Goal: Check status: Check status

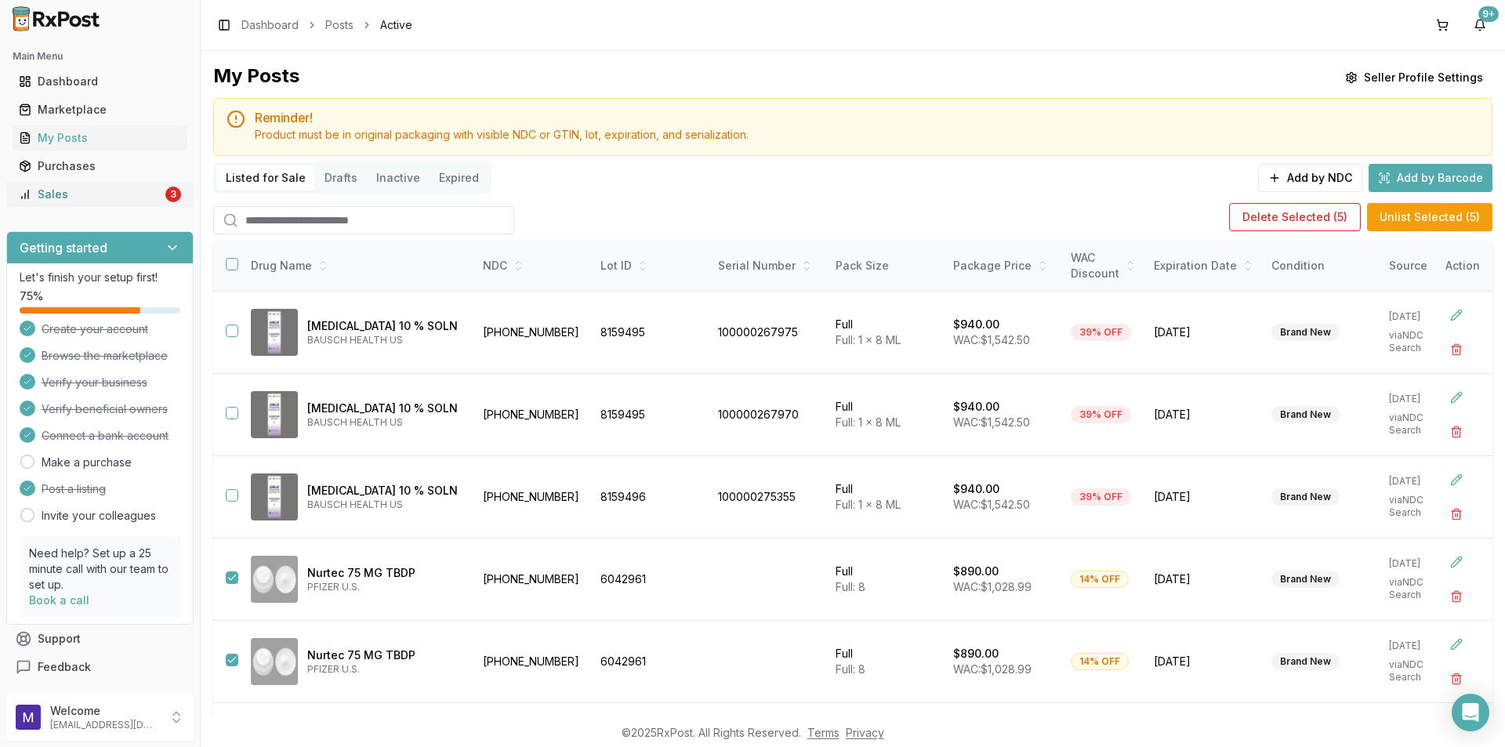
scroll to position [0, 39]
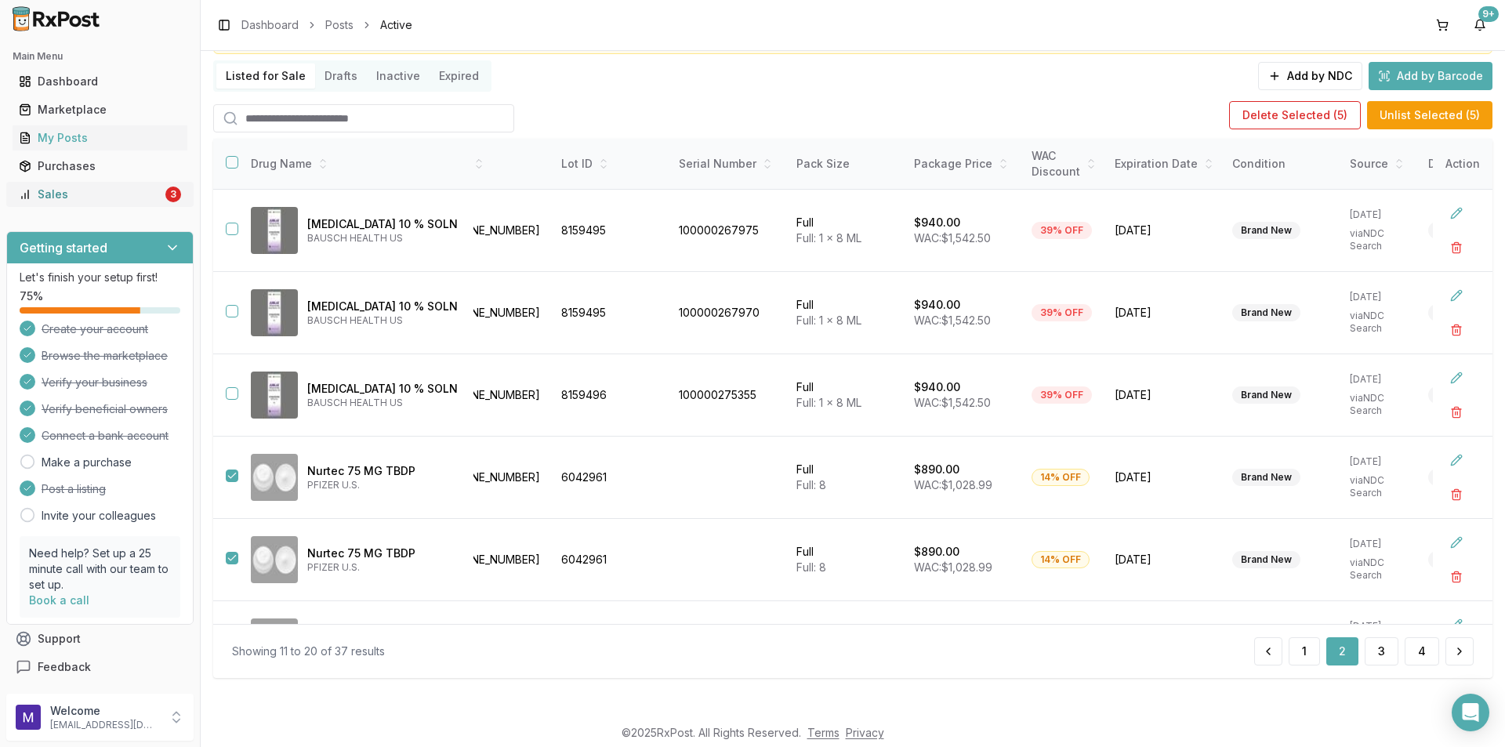
click at [118, 195] on div "Sales" at bounding box center [90, 195] width 143 height 16
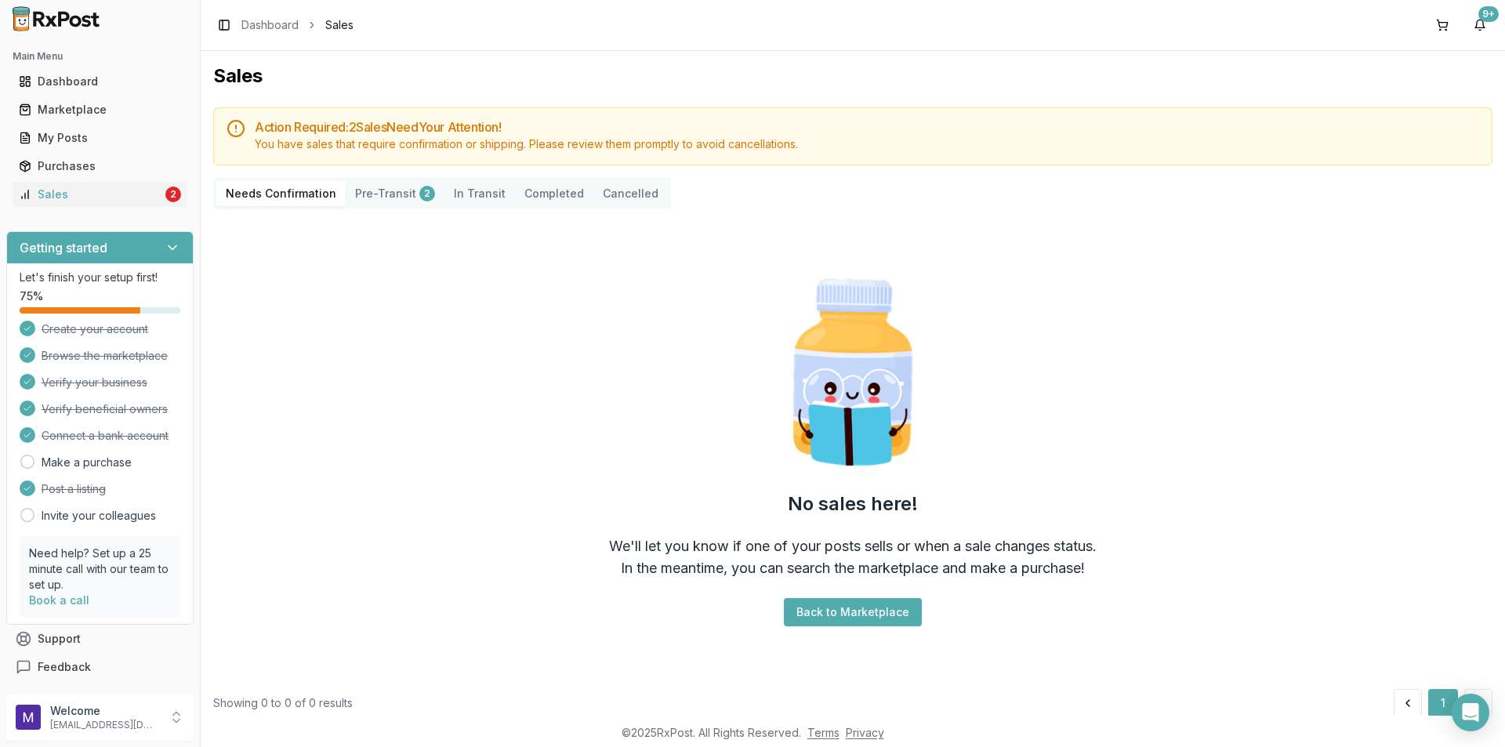
click at [393, 191] on button "Pre-Transit 2" at bounding box center [395, 193] width 99 height 25
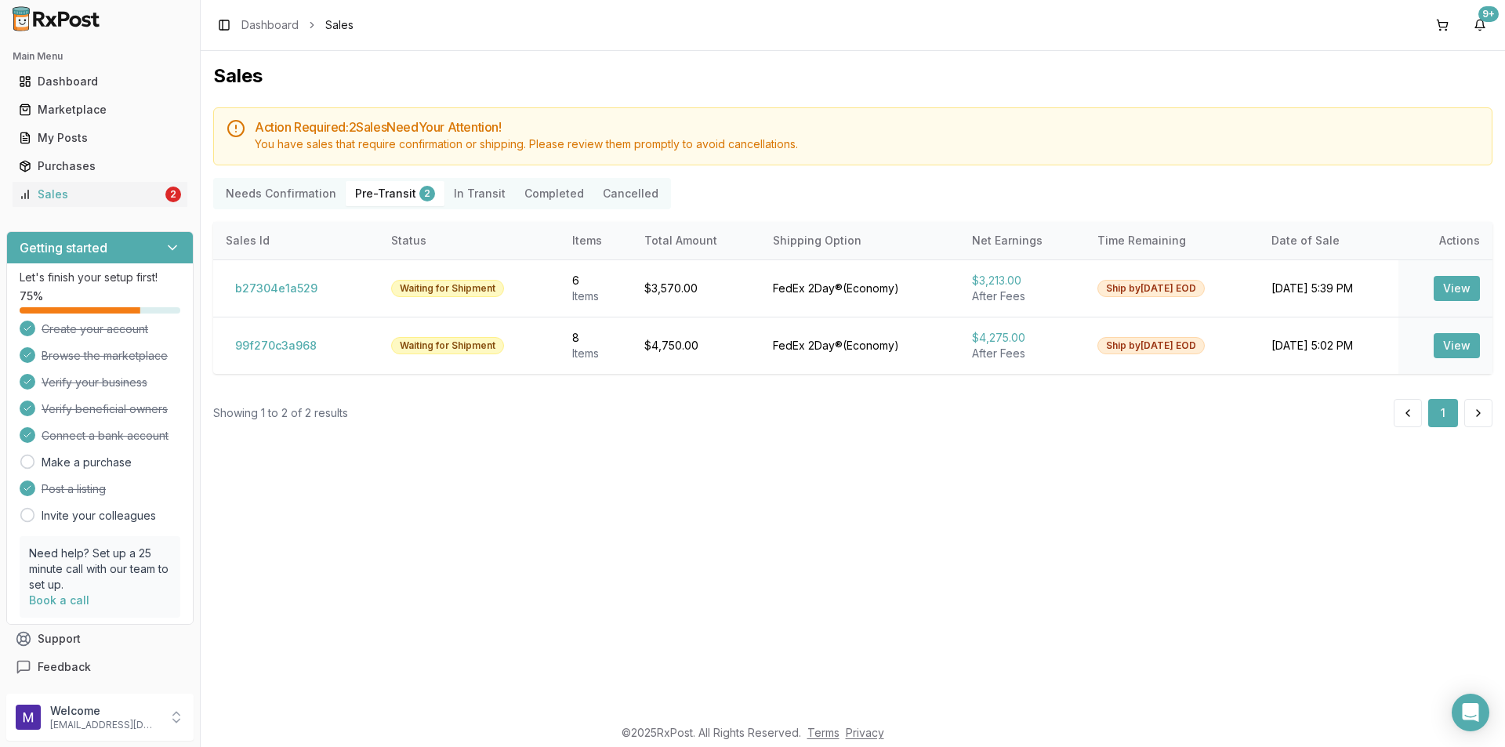
click at [470, 198] on Transit "In Transit" at bounding box center [480, 193] width 71 height 25
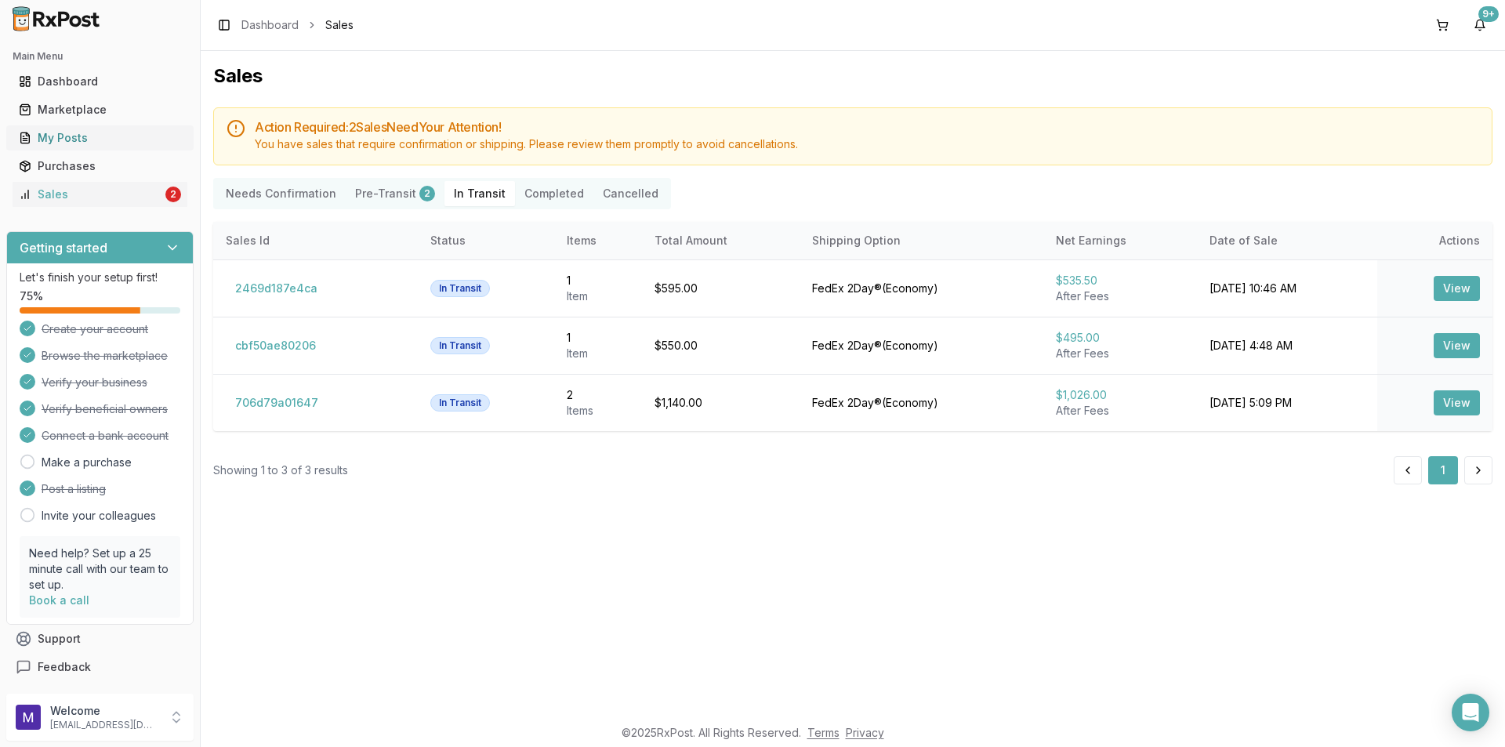
click at [56, 138] on div "My Posts" at bounding box center [100, 138] width 162 height 16
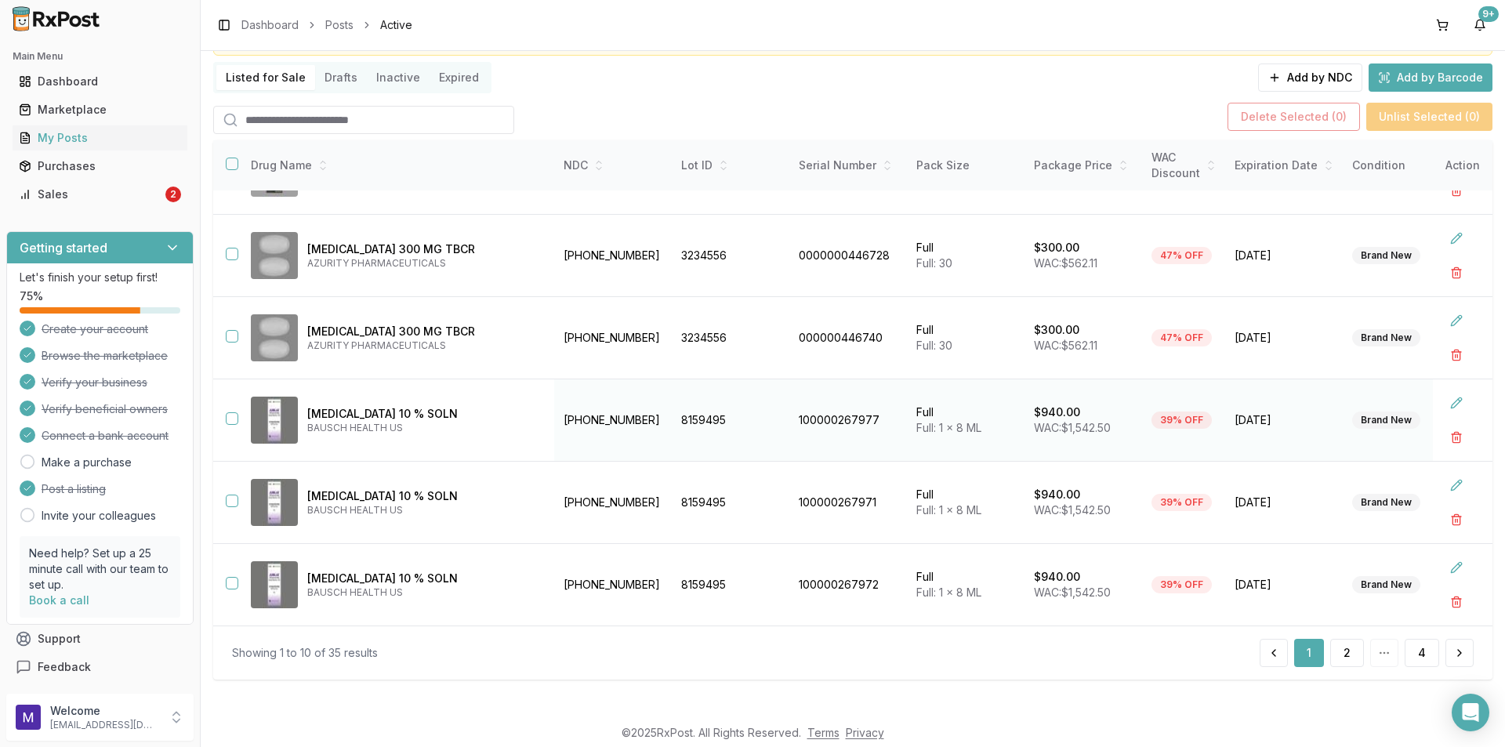
scroll to position [102, 0]
click at [1342, 648] on button "2" at bounding box center [1348, 651] width 34 height 28
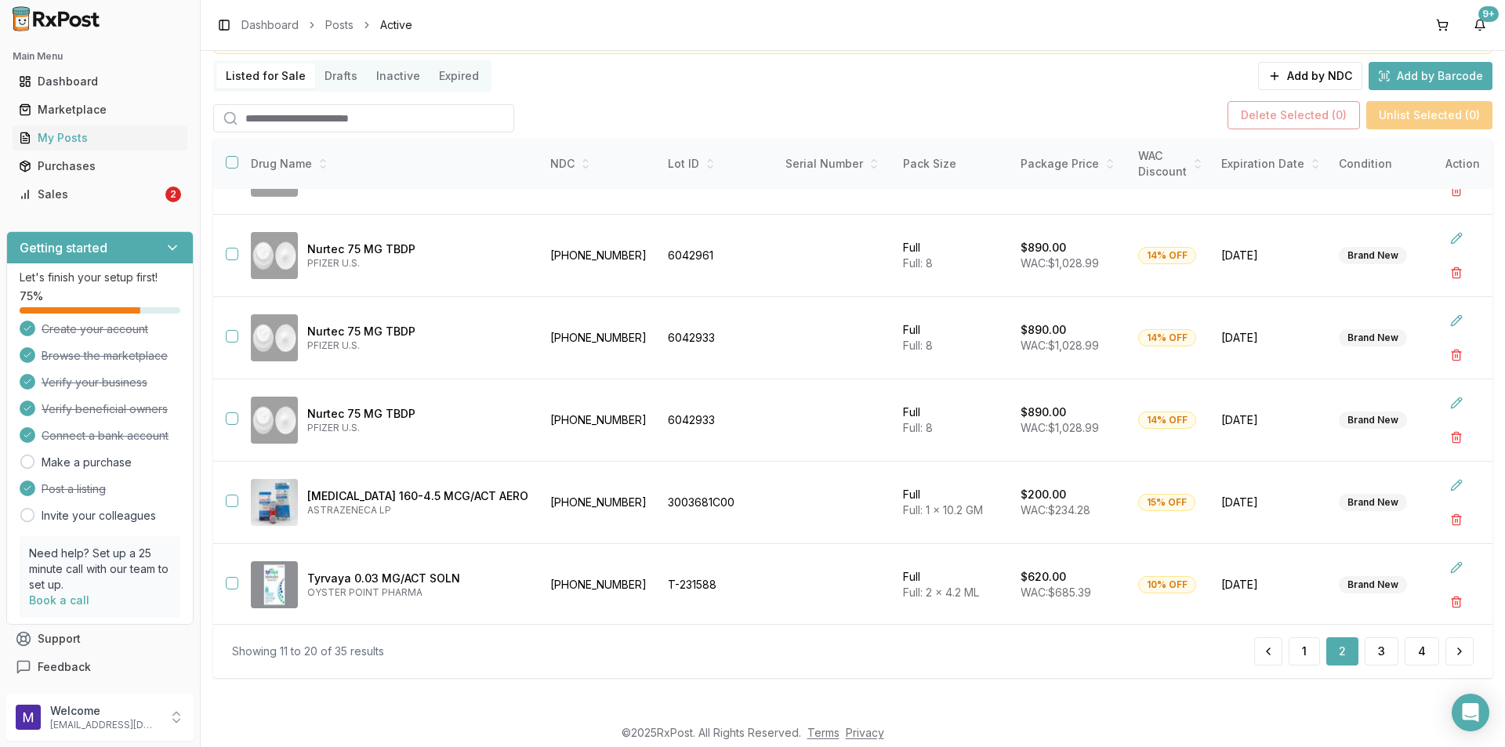
scroll to position [394, 0]
drag, startPoint x: 596, startPoint y: 578, endPoint x: 465, endPoint y: 579, distance: 131.0
click at [465, 579] on tr "Tyrvaya 0.03 MG/ACT SOLN OYSTER POINT PHARMA [PHONE_NUMBER] T-231588 Full Full:…" at bounding box center [958, 584] width 1490 height 82
copy tr "[PHONE_NUMBER]"
click at [1443, 560] on button at bounding box center [1457, 566] width 28 height 28
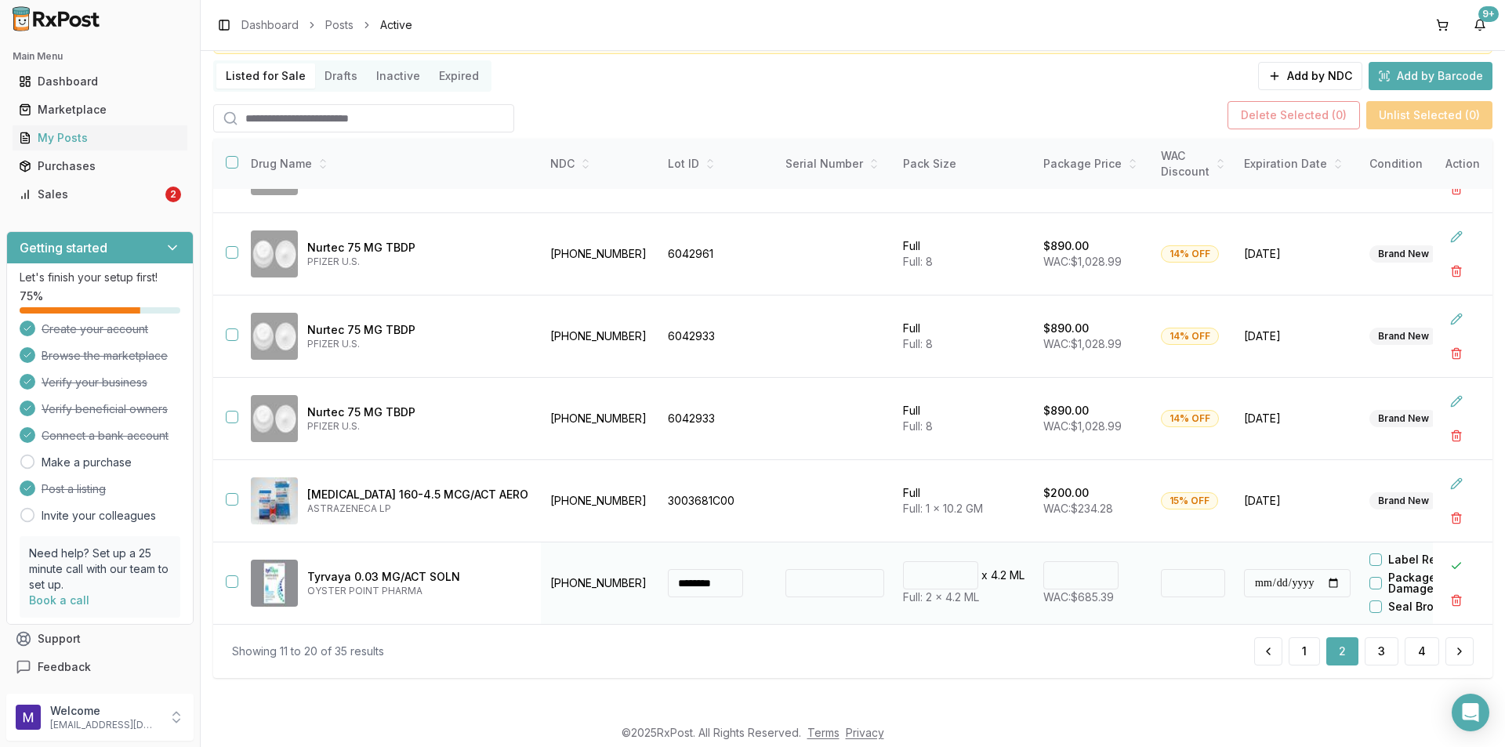
drag, startPoint x: 1051, startPoint y: 570, endPoint x: 991, endPoint y: 580, distance: 60.5
click at [1034, 580] on td "*** WAC: $685.39" at bounding box center [1093, 584] width 118 height 82
type input "******"
type input "**"
click at [1448, 560] on button at bounding box center [1457, 566] width 28 height 28
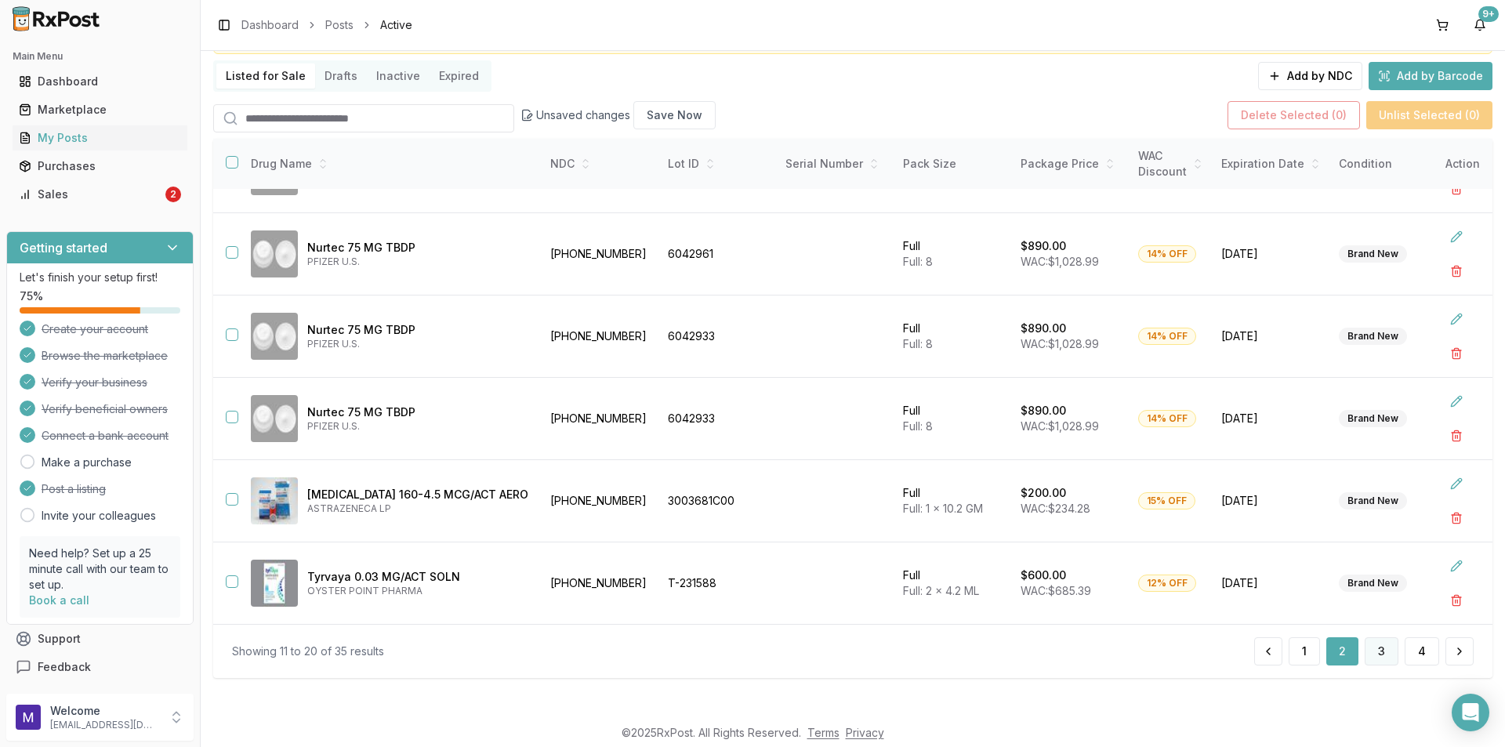
click at [1383, 655] on button "3" at bounding box center [1382, 651] width 34 height 28
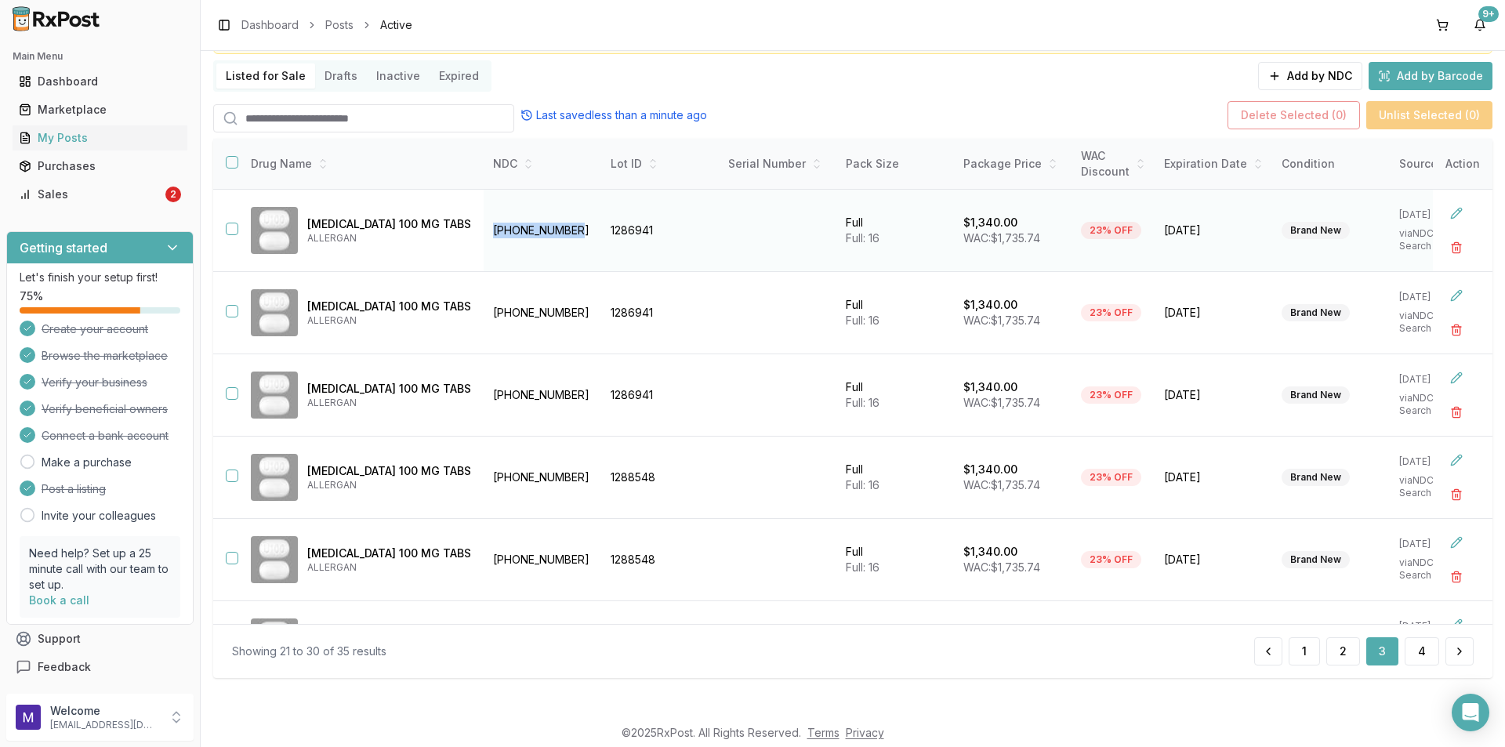
drag, startPoint x: 570, startPoint y: 225, endPoint x: 474, endPoint y: 231, distance: 95.9
click at [484, 231] on td "[PHONE_NUMBER]" at bounding box center [543, 231] width 118 height 82
copy td "[PHONE_NUMBER]"
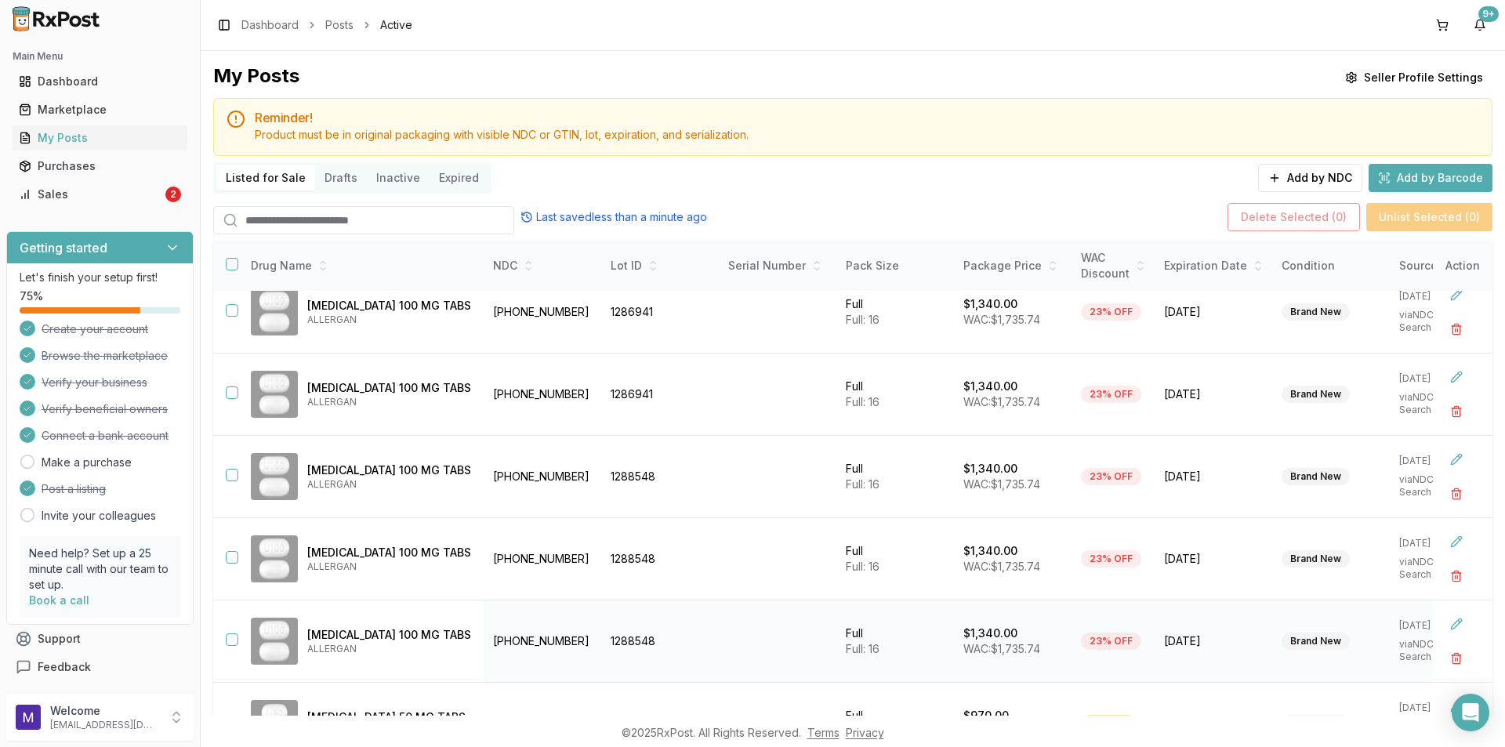
scroll to position [78, 0]
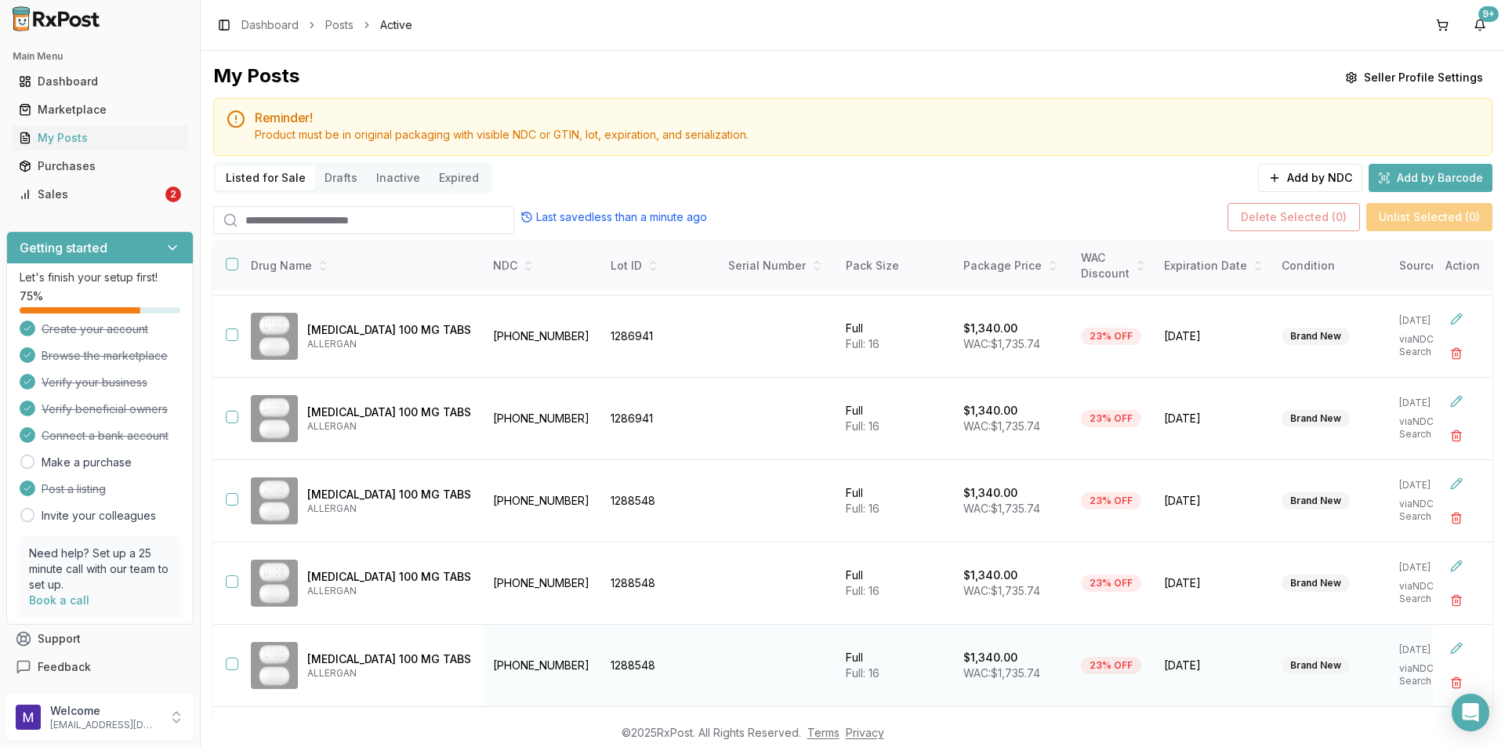
click at [227, 659] on button "button" at bounding box center [232, 664] width 13 height 13
click at [229, 583] on button "button" at bounding box center [232, 582] width 13 height 13
click at [234, 507] on td at bounding box center [225, 501] width 25 height 82
click at [232, 500] on button "button" at bounding box center [232, 499] width 13 height 13
click at [229, 414] on button "button" at bounding box center [232, 417] width 13 height 13
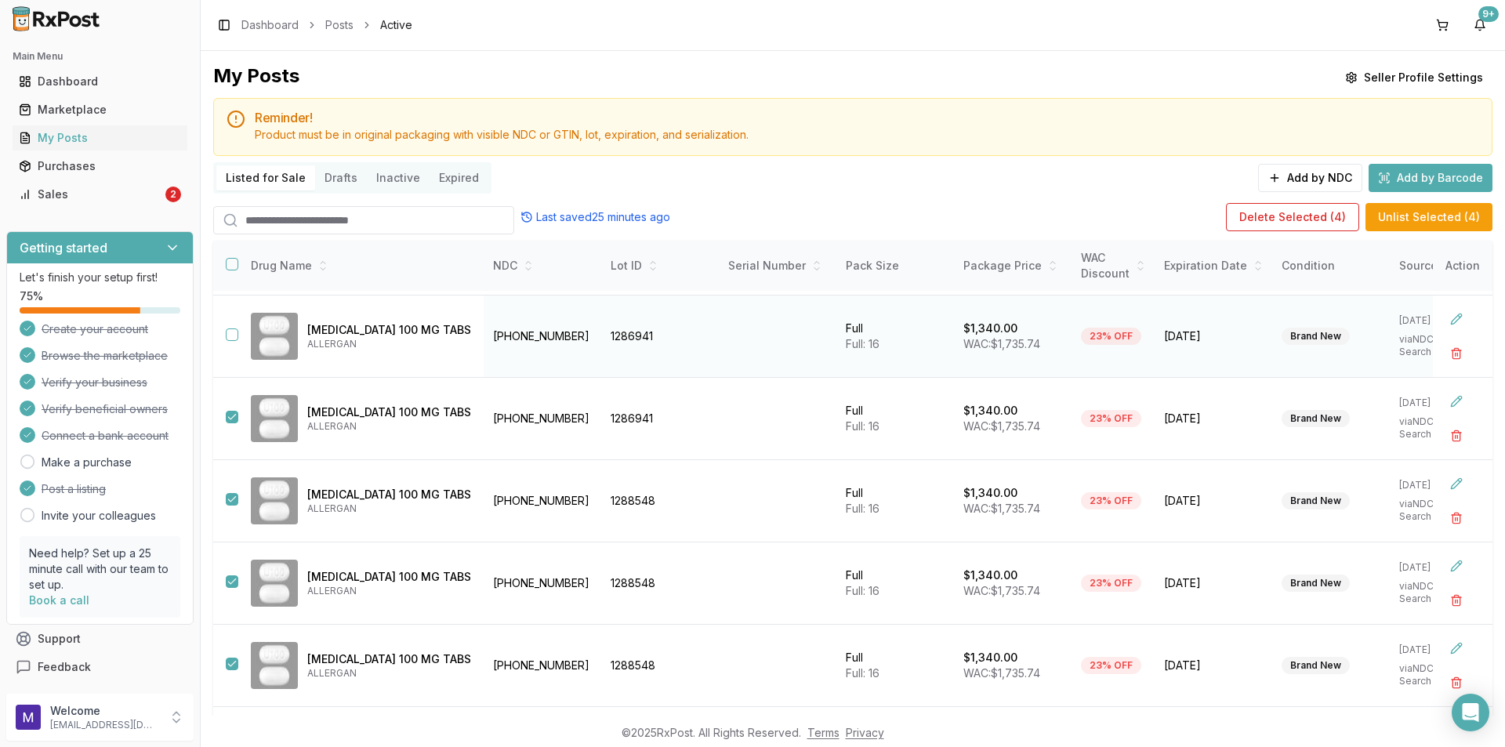
click at [225, 331] on td at bounding box center [225, 337] width 25 height 82
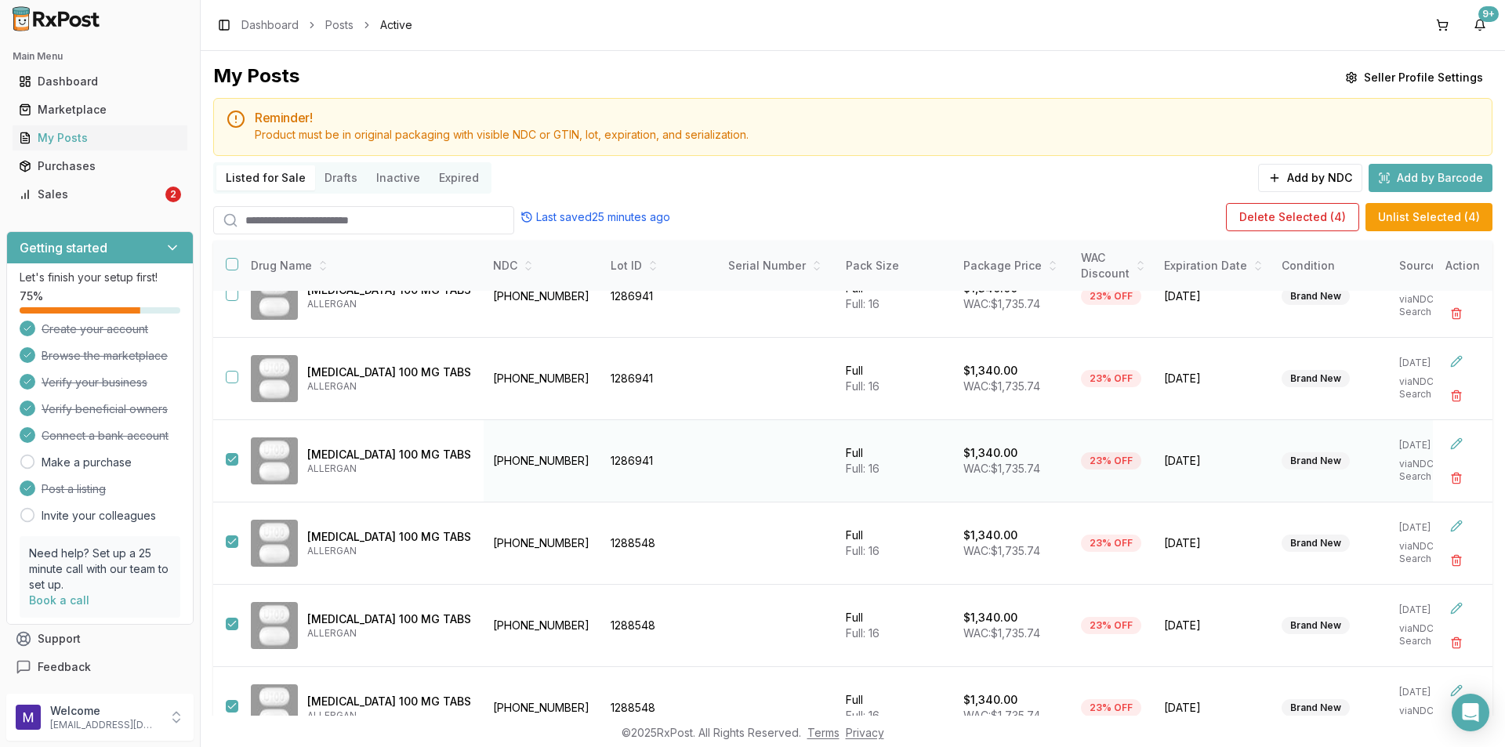
scroll to position [0, 0]
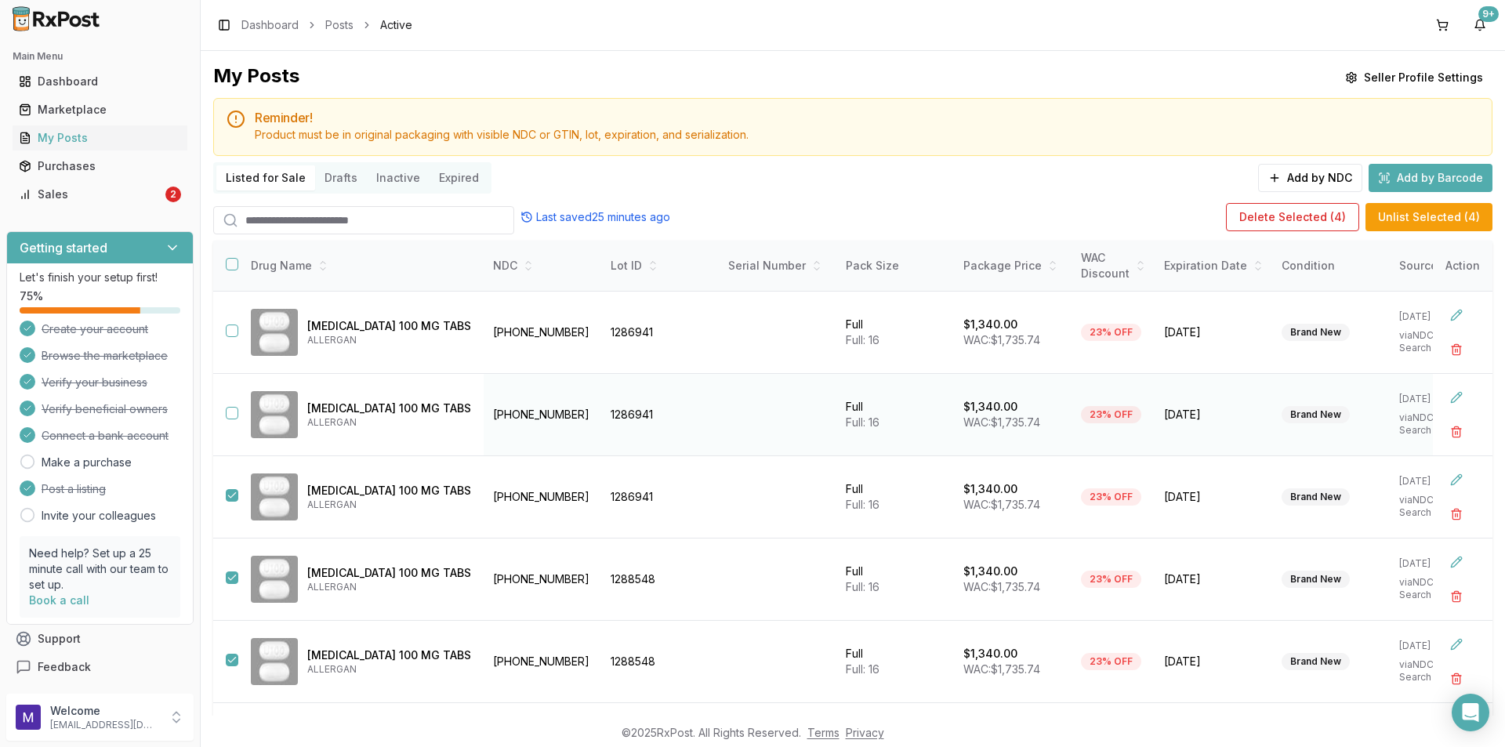
click at [235, 414] on button "button" at bounding box center [232, 413] width 13 height 13
click at [229, 329] on button "button" at bounding box center [232, 331] width 13 height 13
click at [663, 322] on td "1286941" at bounding box center [660, 333] width 118 height 82
drag, startPoint x: 660, startPoint y: 325, endPoint x: 600, endPoint y: 331, distance: 60.7
click at [601, 331] on td "1286941" at bounding box center [660, 333] width 118 height 82
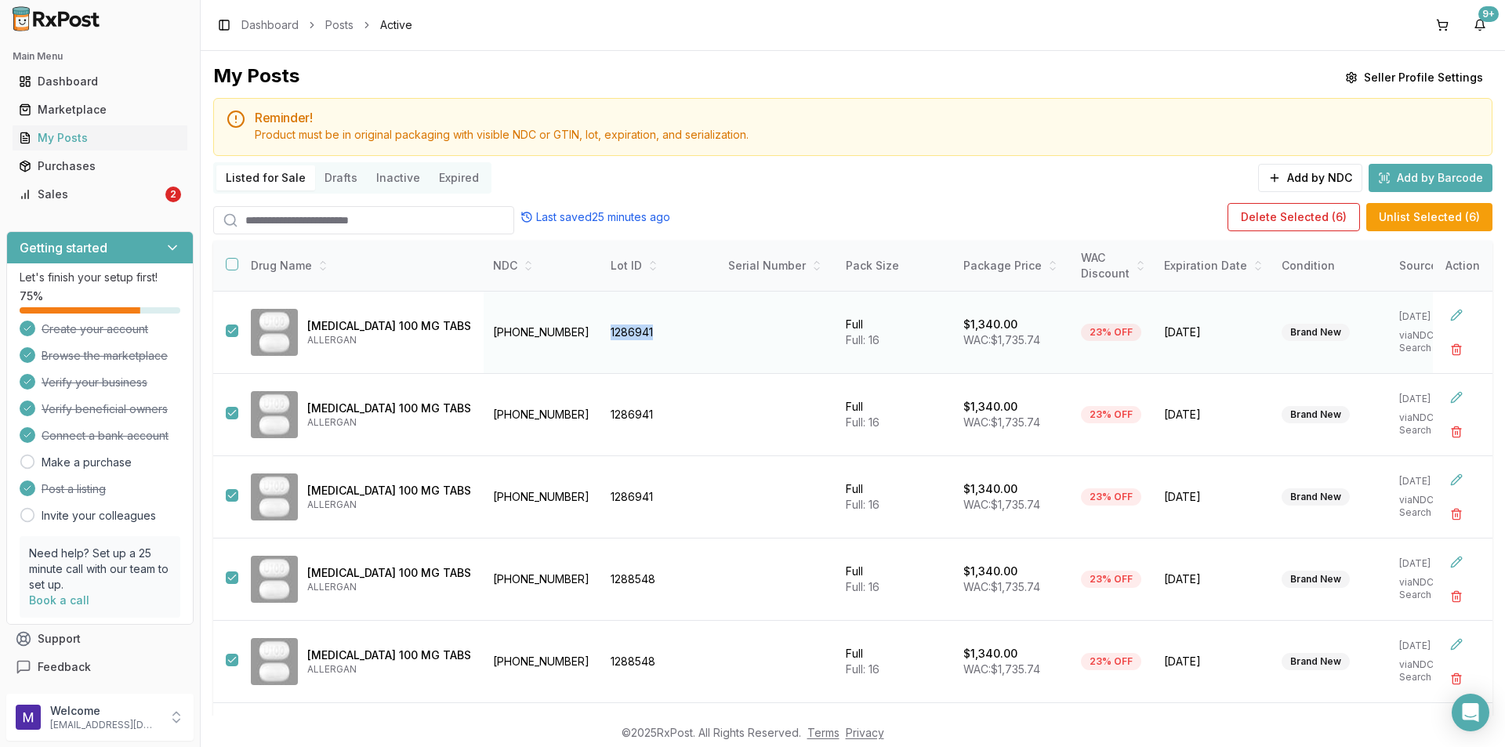
copy td "1286941"
drag, startPoint x: 574, startPoint y: 332, endPoint x: 481, endPoint y: 338, distance: 92.7
click at [484, 338] on td "[PHONE_NUMBER]" at bounding box center [543, 333] width 118 height 82
copy td "[PHONE_NUMBER]"
click at [84, 196] on div "Sales" at bounding box center [90, 195] width 143 height 16
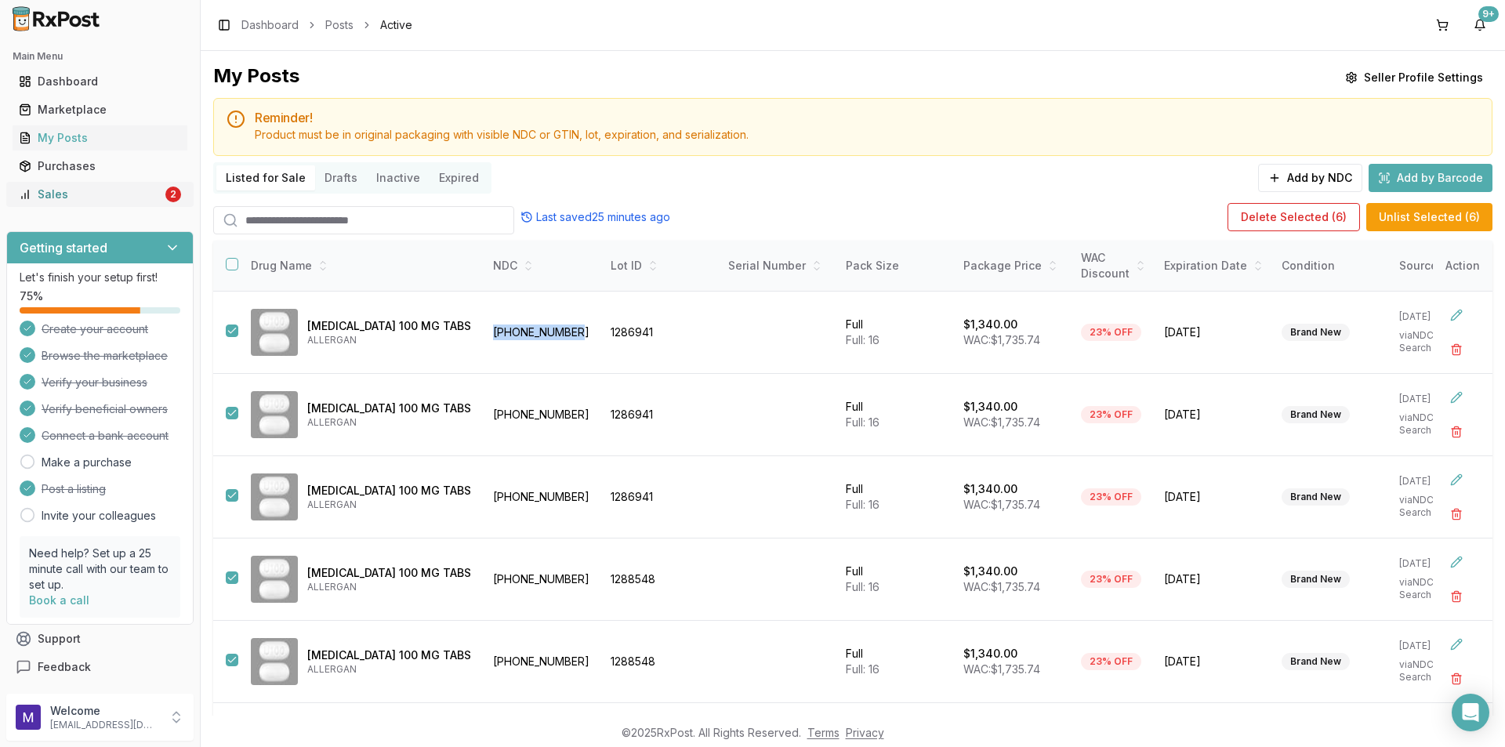
click at [84, 196] on div "Sales" at bounding box center [90, 195] width 143 height 16
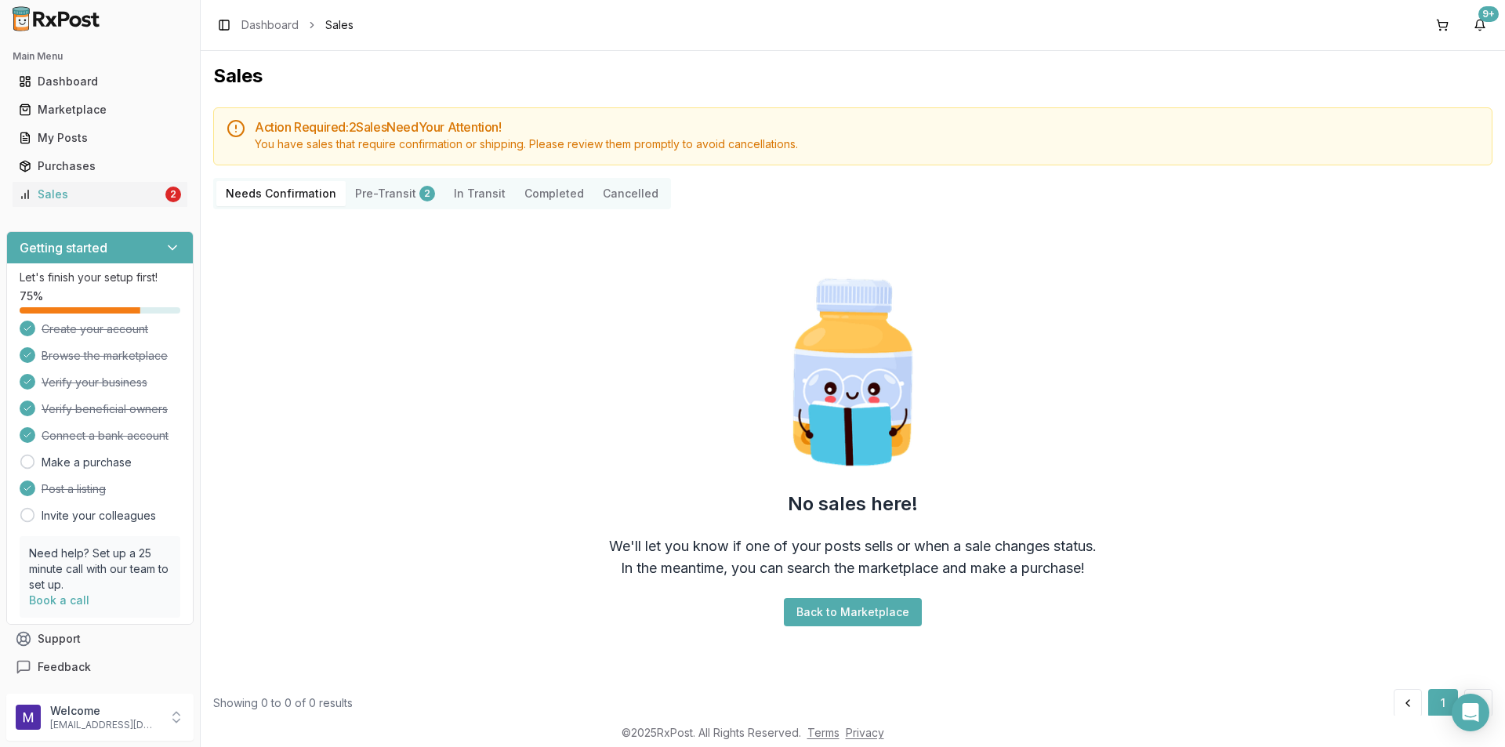
click at [456, 194] on Transit "In Transit" at bounding box center [480, 193] width 71 height 25
